Goal: Task Accomplishment & Management: Complete application form

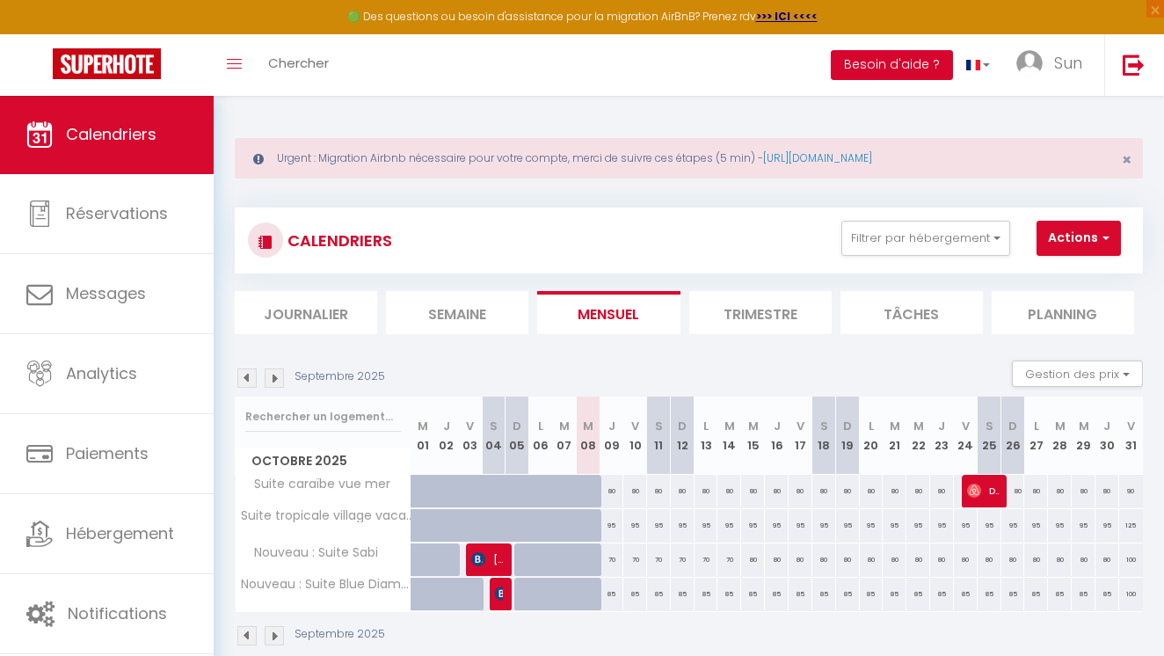
click at [872, 62] on button "Besoin d'aide ?" at bounding box center [891, 65] width 122 height 30
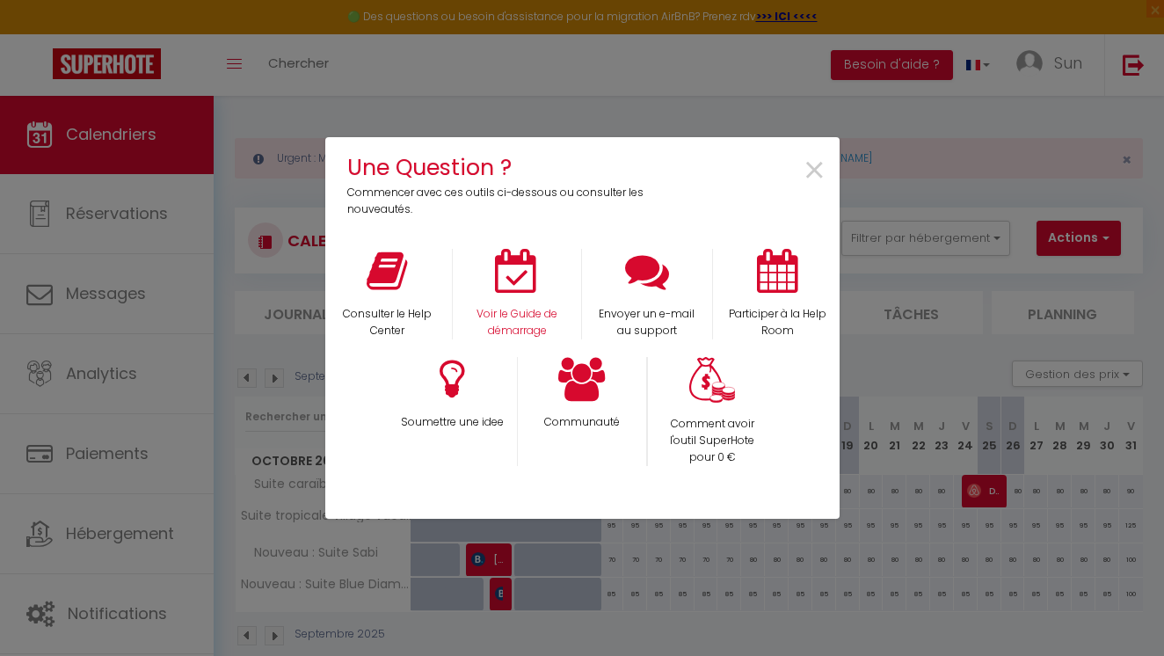
click at [502, 295] on div "Voir le Guide de démarrage" at bounding box center [517, 294] width 130 height 91
click at [518, 321] on p "Voir le Guide de démarrage" at bounding box center [516, 322] width 105 height 33
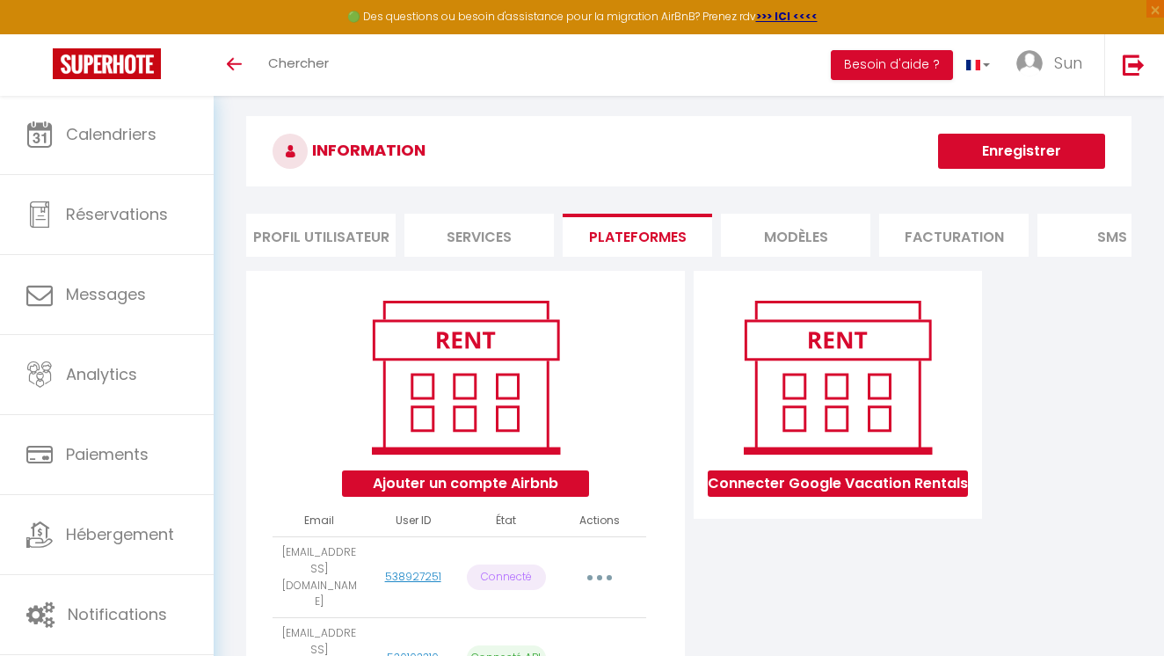
scroll to position [16, 0]
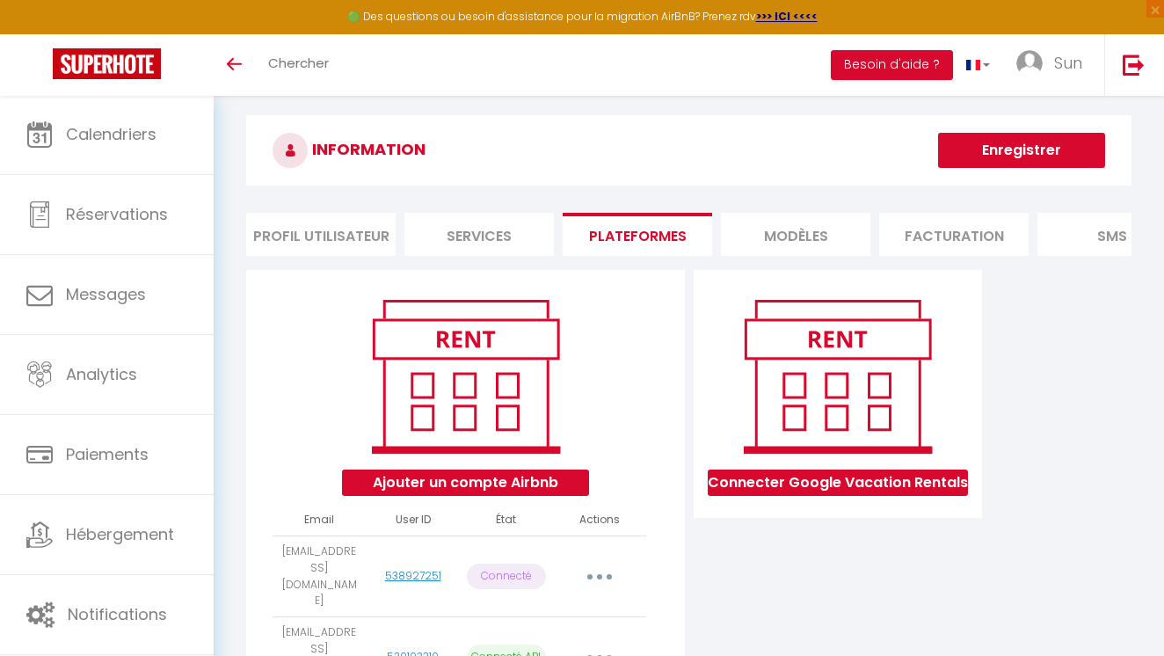
click at [527, 479] on button "Ajouter un compte Airbnb" at bounding box center [465, 482] width 247 height 26
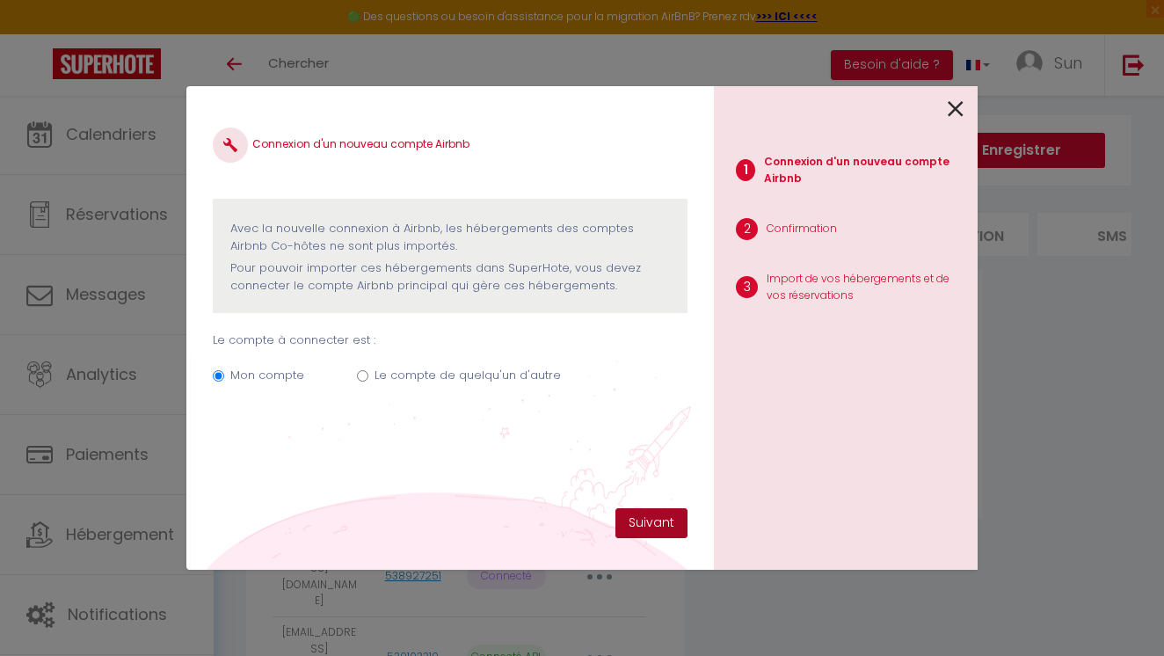
click at [634, 524] on button "Suivant" at bounding box center [651, 523] width 72 height 30
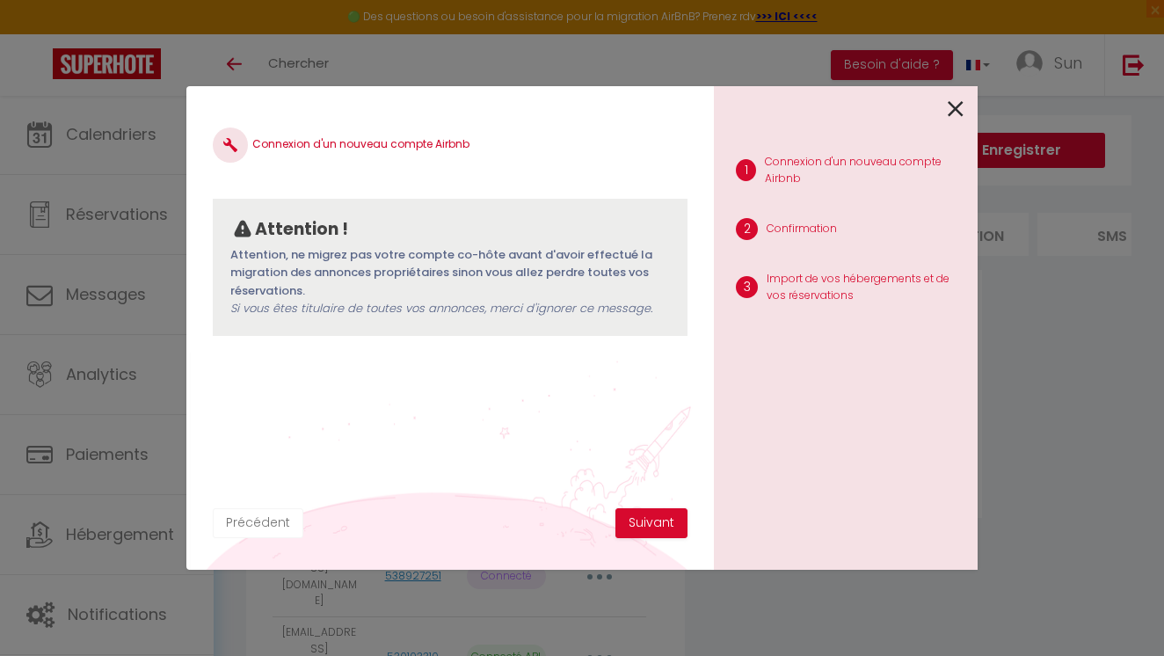
click at [272, 518] on button "Précédent" at bounding box center [258, 523] width 91 height 30
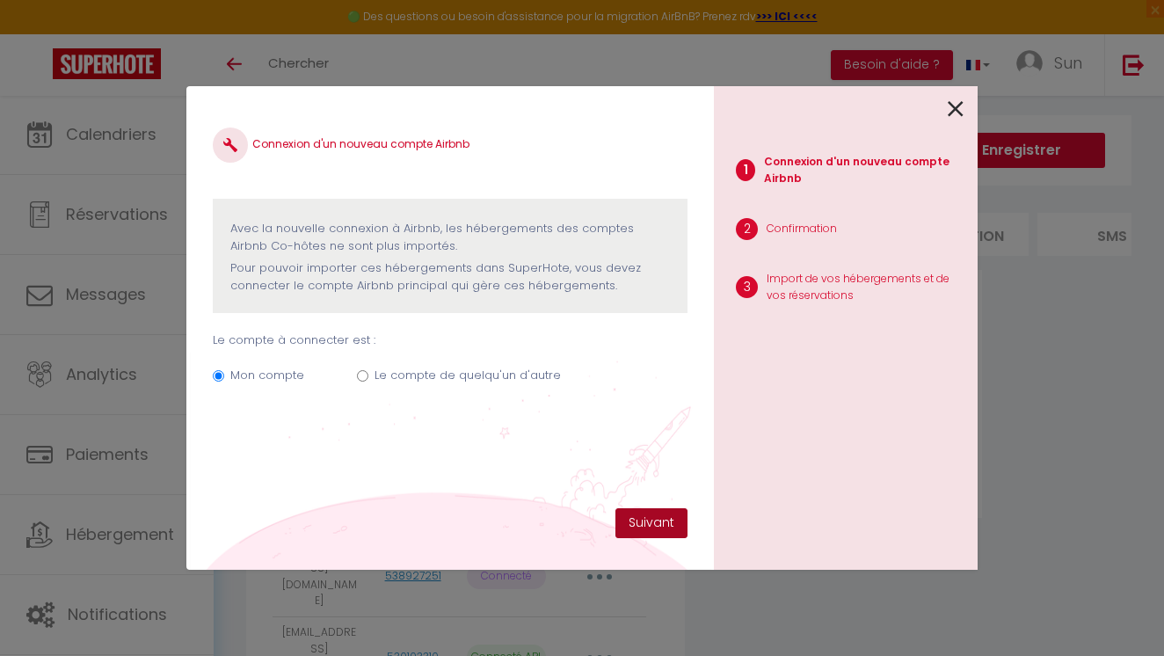
click at [656, 532] on button "Suivant" at bounding box center [651, 523] width 72 height 30
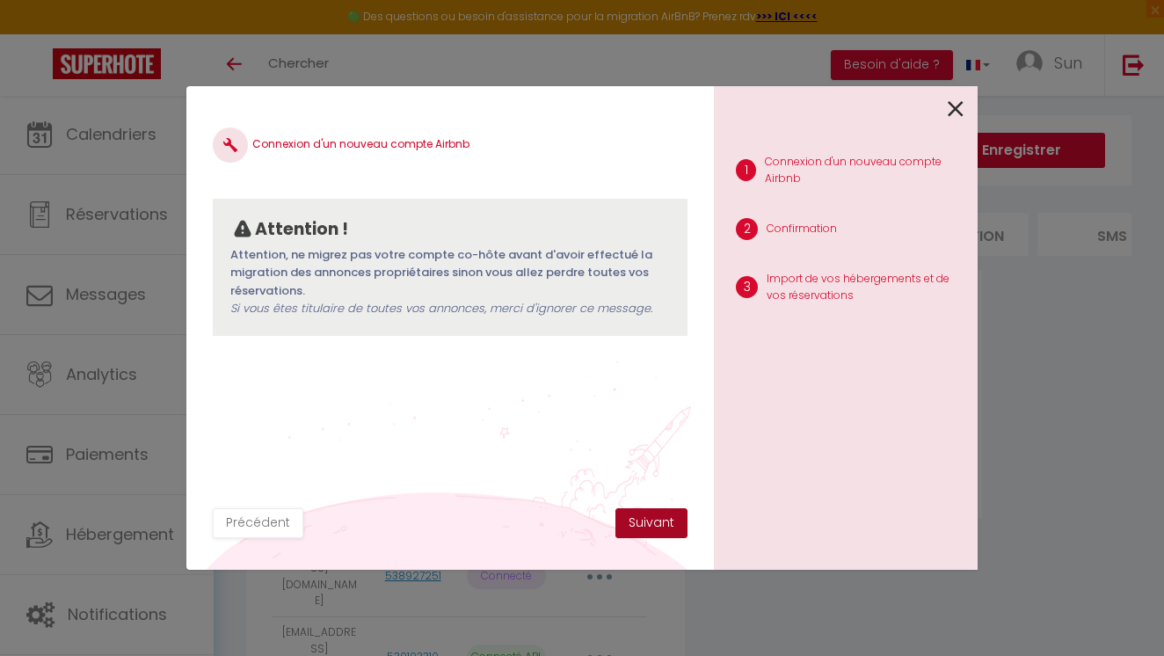
click at [656, 522] on button "Suivant" at bounding box center [651, 523] width 72 height 30
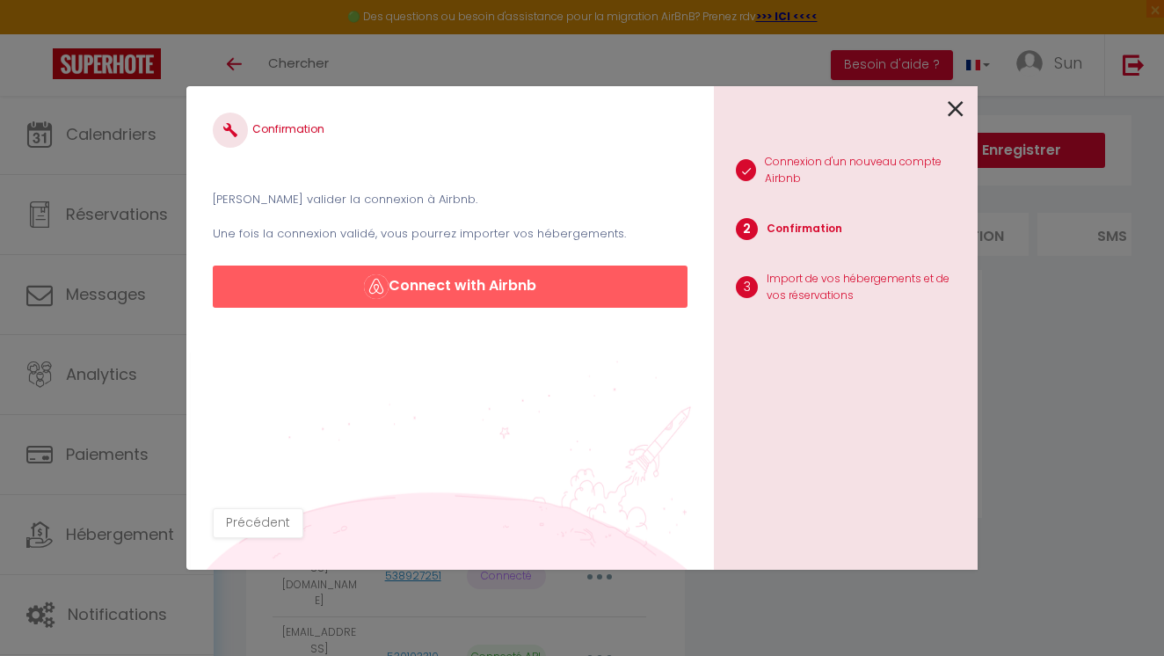
click at [595, 265] on button "Connect with Airbnb" at bounding box center [450, 286] width 475 height 42
click at [530, 265] on button "Connect with Airbnb" at bounding box center [450, 286] width 475 height 42
click at [380, 274] on img "button" at bounding box center [376, 286] width 25 height 25
click at [430, 265] on button "Connect with Airbnb" at bounding box center [450, 286] width 475 height 42
click at [263, 521] on button "Précédent" at bounding box center [258, 523] width 91 height 30
